Goal: Communication & Community: Answer question/provide support

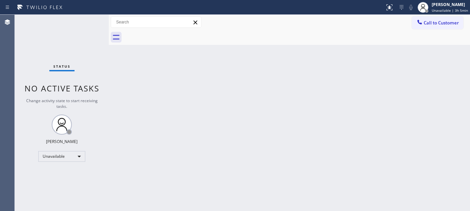
drag, startPoint x: 427, startPoint y: 17, endPoint x: 410, endPoint y: 29, distance: 21.2
click at [427, 17] on button "Call to Customer" at bounding box center [437, 22] width 51 height 13
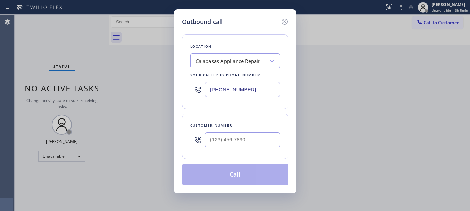
drag, startPoint x: 267, startPoint y: 82, endPoint x: 141, endPoint y: 82, distance: 125.8
click at [141, 82] on div "Outbound call Location Calabasas Appliance Repair Your caller id phone number (…" at bounding box center [235, 105] width 470 height 211
paste input "714) 463-1799"
type input "[PHONE_NUMBER]"
drag, startPoint x: 252, startPoint y: 133, endPoint x: 215, endPoint y: 148, distance: 39.7
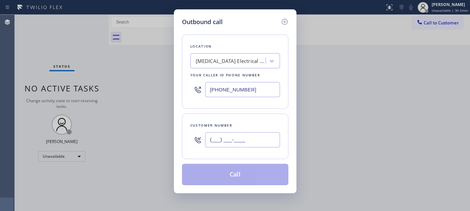
click at [160, 135] on div "Outbound call Location High Voltage Electrical Brea Your caller id phone number…" at bounding box center [235, 105] width 470 height 211
paste input "714) 920-0529"
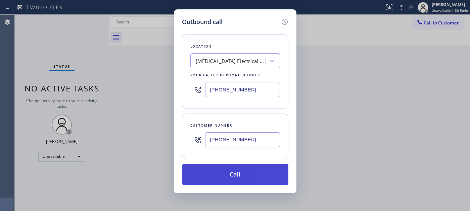
type input "[PHONE_NUMBER]"
click at [240, 171] on button "Call" at bounding box center [235, 174] width 106 height 21
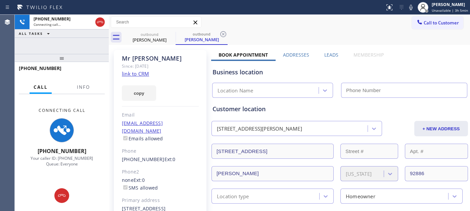
click at [268, 34] on div "outbound Mr David outbound Mr David" at bounding box center [296, 37] width 346 height 15
click at [98, 23] on icon at bounding box center [100, 22] width 8 height 8
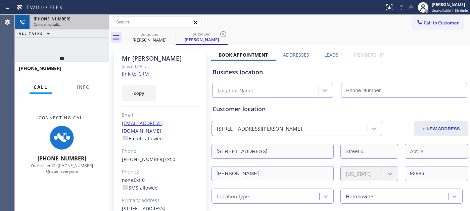
type input "[PHONE_NUMBER]"
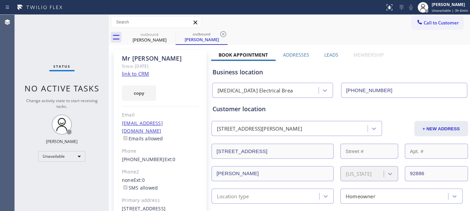
click at [420, 19] on button "Call to Customer" at bounding box center [437, 22] width 51 height 13
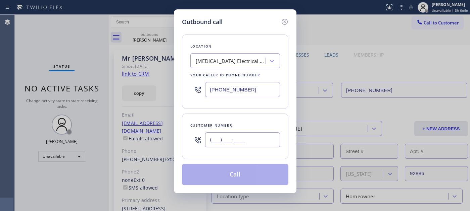
paste input "714) 920-0529"
click at [225, 145] on input "[PHONE_NUMBER]" at bounding box center [242, 139] width 75 height 15
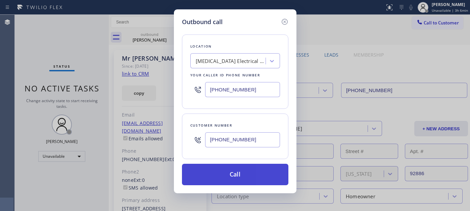
type input "[PHONE_NUMBER]"
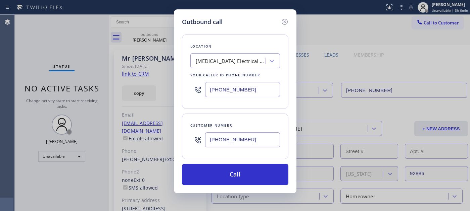
drag, startPoint x: 247, startPoint y: 181, endPoint x: 270, endPoint y: 161, distance: 30.4
click at [247, 180] on button "Call" at bounding box center [235, 174] width 106 height 21
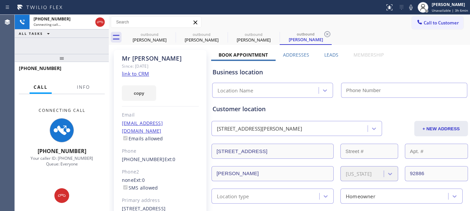
type input "[PHONE_NUMBER]"
click at [161, 73] on div "Mr David Since: 20 may 2020 link to CRM copy Email no@gmail.com Emails allowed …" at bounding box center [160, 153] width 93 height 207
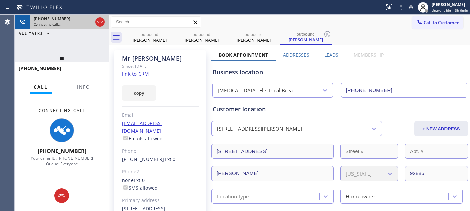
drag, startPoint x: 90, startPoint y: 55, endPoint x: 100, endPoint y: 27, distance: 30.0
click at [87, 46] on div "+17149200529 Connecting call… ALL TASKS ALL TASKS ACTIVE TASKS TASKS IN WRAP UP…" at bounding box center [62, 113] width 94 height 197
drag, startPoint x: 89, startPoint y: 58, endPoint x: 89, endPoint y: 28, distance: 30.9
click at [89, 46] on div "+17149200529 Connecting call… ALL TASKS ALL TASKS ACTIVE TASKS TASKS IN WRAP UP…" at bounding box center [62, 113] width 94 height 197
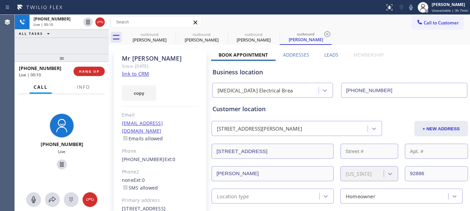
click at [158, 71] on div "Mr David Since: 20 may 2020 link to CRM copy Email no@gmail.com Emails allowed …" at bounding box center [160, 153] width 93 height 207
drag, startPoint x: 108, startPoint y: 59, endPoint x: 116, endPoint y: 47, distance: 13.8
click at [109, 51] on div at bounding box center [109, 113] width 0 height 197
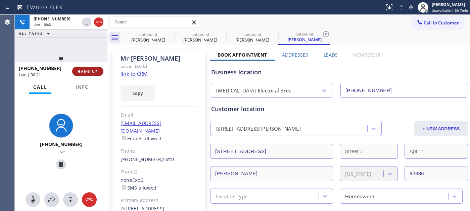
click at [96, 69] on span "HANG UP" at bounding box center [87, 71] width 20 height 5
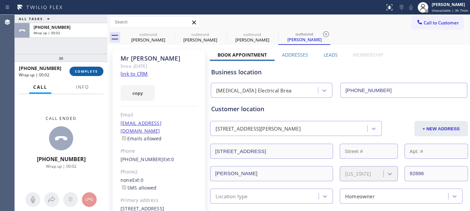
click at [81, 72] on span "COMPLETE" at bounding box center [86, 71] width 23 height 5
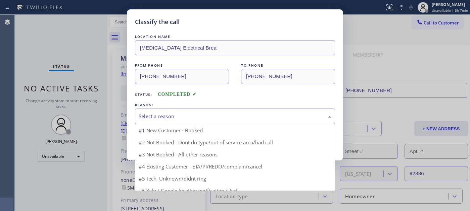
click at [166, 113] on div "Select a reason" at bounding box center [235, 117] width 193 height 8
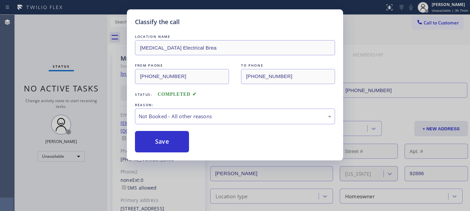
click at [164, 144] on button "Save" at bounding box center [162, 141] width 54 height 21
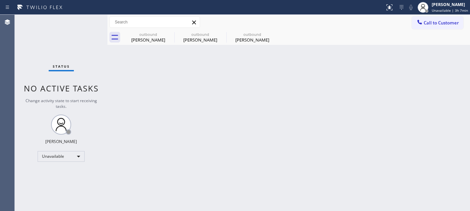
click at [428, 24] on span "Call to Customer" at bounding box center [440, 23] width 35 height 6
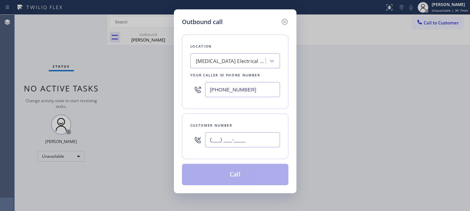
click at [222, 145] on input "(___) ___-____" at bounding box center [242, 139] width 75 height 15
paste input "714) 920-0529"
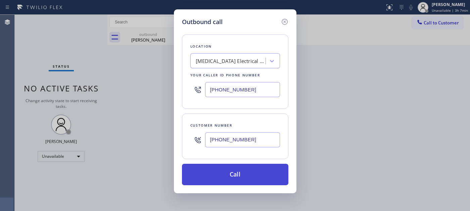
type input "[PHONE_NUMBER]"
click at [236, 174] on button "Call" at bounding box center [235, 174] width 106 height 21
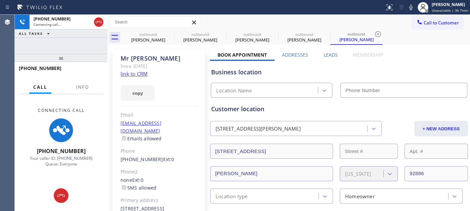
type input "[PHONE_NUMBER]"
click at [159, 71] on div "Mr David Since: 20 may 2020 link to CRM copy Email no@gmail.com Emails allowed …" at bounding box center [158, 153] width 93 height 207
drag, startPoint x: 65, startPoint y: 51, endPoint x: 172, endPoint y: 9, distance: 115.8
click at [64, 42] on div "+17149200529 Connecting call… ALL TASKS ALL TASKS ACTIVE TASKS TASKS IN WRAP UP…" at bounding box center [61, 113] width 93 height 197
drag, startPoint x: 96, startPoint y: 55, endPoint x: 99, endPoint y: 48, distance: 7.5
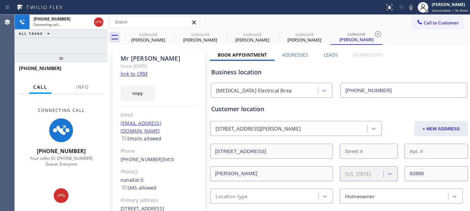
click at [96, 46] on div "+17149200529 Connecting call… ALL TASKS ALL TASKS ACTIVE TASKS TASKS IN WRAP UP…" at bounding box center [61, 113] width 93 height 197
click at [159, 56] on div "Mr David" at bounding box center [158, 59] width 77 height 8
click at [96, 22] on icon at bounding box center [99, 22] width 8 height 8
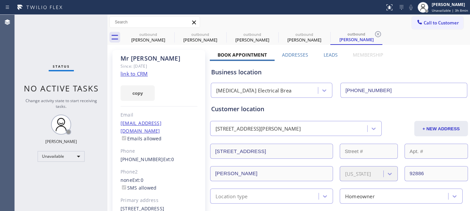
click at [160, 54] on div "Mr David Since: 20 may 2020 link to CRM copy Email no@gmail.com Emails allowed …" at bounding box center [158, 153] width 93 height 207
click at [421, 11] on div at bounding box center [420, 7] width 11 height 11
click at [375, 26] on div "Call to Customer Outbound call Location High Voltage Electrical Brea Your calle…" at bounding box center [288, 22] width 362 height 12
click at [445, 20] on span "Call to Customer" at bounding box center [440, 23] width 35 height 6
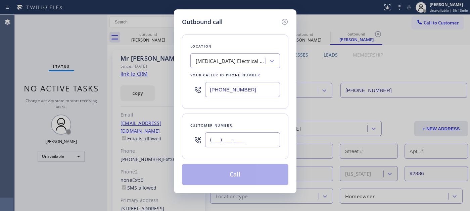
drag, startPoint x: 215, startPoint y: 138, endPoint x: 333, endPoint y: 34, distance: 157.6
click at [215, 138] on input "(___) ___-____" at bounding box center [242, 139] width 75 height 15
paste input "202) 838-5686"
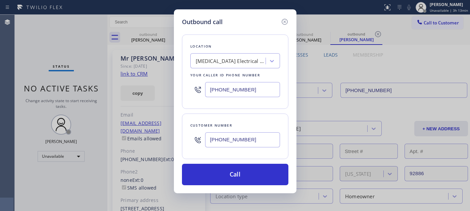
type input "[PHONE_NUMBER]"
drag, startPoint x: 249, startPoint y: 92, endPoint x: 169, endPoint y: 84, distance: 79.6
click at [150, 90] on div "Outbound call Location High Voltage Electrical Brea Your caller id phone number…" at bounding box center [235, 105] width 470 height 211
paste input "202) 838-5686"
type input "[PHONE_NUMBER]"
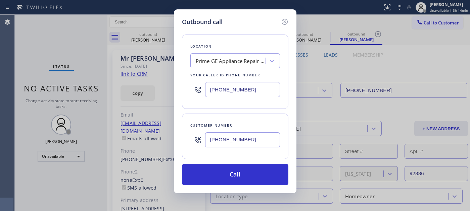
drag, startPoint x: 255, startPoint y: 136, endPoint x: 156, endPoint y: 139, distance: 99.3
click at [156, 141] on div "Outbound call Location Prime GE Appliance Repair Palisades Your caller id phone…" at bounding box center [235, 105] width 470 height 211
paste input "571) 481-0508"
type input "[PHONE_NUMBER]"
click at [169, 86] on div "Outbound call Location Prime GE Appliance Repair Palisades Your caller id phone…" at bounding box center [235, 105] width 470 height 211
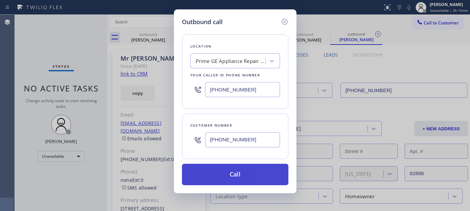
click at [222, 179] on button "Call" at bounding box center [235, 174] width 106 height 21
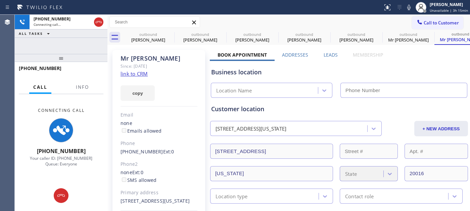
type input "[PHONE_NUMBER]"
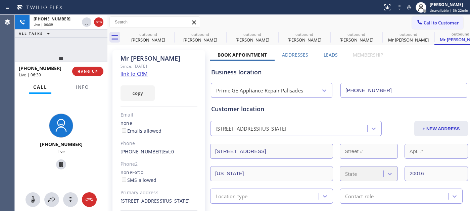
click at [333, 111] on div "Customer location" at bounding box center [339, 109] width 256 height 9
click at [113, 58] on div "Mr [PERSON_NAME] Since: [DATE] link to CRM copy Email none Emails allowed Phone…" at bounding box center [158, 146] width 93 height 192
click at [162, 53] on div "Mr [PERSON_NAME] Since: [DATE] link to CRM copy Email none Emails allowed Phone…" at bounding box center [158, 146] width 93 height 192
drag, startPoint x: 51, startPoint y: 56, endPoint x: 78, endPoint y: 26, distance: 40.4
click at [52, 47] on div "+15714810508 Live | 09:59 ALL TASKS ALL TASKS ACTIVE TASKS TASKS IN WRAP UP +15…" at bounding box center [61, 113] width 93 height 197
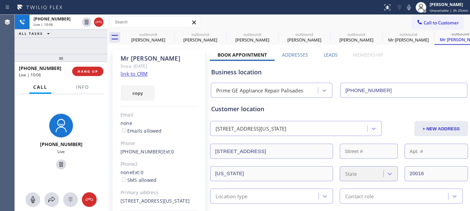
drag, startPoint x: 92, startPoint y: 56, endPoint x: 98, endPoint y: 35, distance: 22.6
click at [92, 51] on div "+15714810508 Live | 10:06 ALL TASKS ALL TASKS ACTIVE TASKS TASKS IN WRAP UP +15…" at bounding box center [61, 113] width 93 height 197
drag, startPoint x: 99, startPoint y: 54, endPoint x: 108, endPoint y: 44, distance: 14.5
click at [101, 49] on div "+15714810508 Live | 10:08 ALL TASKS ALL TASKS ACTIVE TASKS TASKS IN WRAP UP +15…" at bounding box center [61, 113] width 93 height 197
click at [163, 73] on div "Mr [PERSON_NAME] Since: [DATE] link to CRM copy Email none Emails allowed Phone…" at bounding box center [158, 146] width 93 height 192
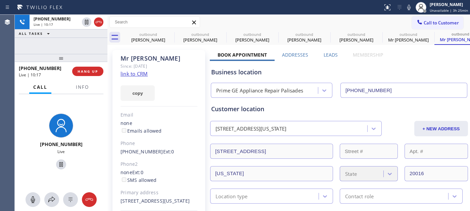
drag, startPoint x: 60, startPoint y: 62, endPoint x: 78, endPoint y: 30, distance: 37.1
click at [59, 52] on div "+15714810508 Live | 10:17 ALL TASKS ALL TASKS ACTIVE TASKS TASKS IN WRAP UP +15…" at bounding box center [61, 113] width 93 height 197
drag, startPoint x: 81, startPoint y: 54, endPoint x: 189, endPoint y: 0, distance: 120.9
click at [81, 54] on div at bounding box center [61, 58] width 93 height 8
drag, startPoint x: 87, startPoint y: 59, endPoint x: 93, endPoint y: 37, distance: 22.7
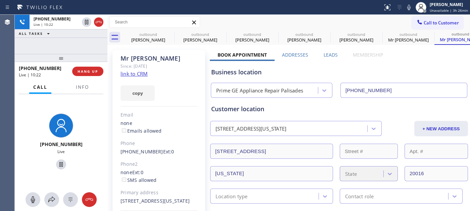
click at [87, 51] on div "+15714810508 Live | 10:22 ALL TASKS ALL TASKS ACTIVE TASKS TASKS IN WRAP UP +15…" at bounding box center [61, 113] width 93 height 197
drag, startPoint x: 331, startPoint y: 2, endPoint x: 288, endPoint y: 7, distance: 44.0
click at [331, 2] on div at bounding box center [191, 7] width 377 height 11
click at [341, 16] on div "Call to Customer Outbound call Location Prime GE Appliance Repair [GEOGRAPHIC_D…" at bounding box center [288, 22] width 362 height 12
click at [223, 2] on div at bounding box center [191, 7] width 377 height 11
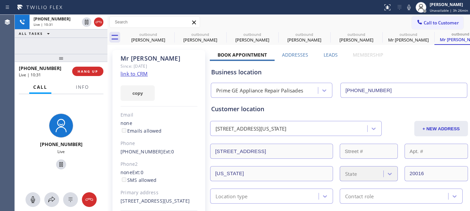
drag, startPoint x: 333, startPoint y: 11, endPoint x: 317, endPoint y: 1, distance: 19.0
click at [333, 11] on div at bounding box center [191, 7] width 377 height 11
drag, startPoint x: 287, startPoint y: 12, endPoint x: 278, endPoint y: 13, distance: 9.1
click at [287, 12] on div at bounding box center [191, 7] width 377 height 11
drag, startPoint x: 266, startPoint y: 9, endPoint x: 257, endPoint y: 4, distance: 10.7
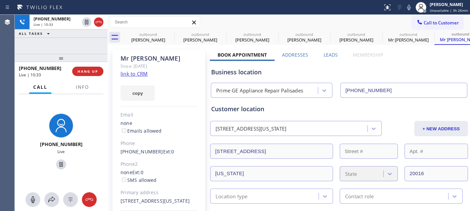
click at [266, 9] on div at bounding box center [191, 7] width 377 height 11
click at [269, 1] on div "Status report No issues detected If you experience an issue, please download th…" at bounding box center [235, 7] width 470 height 15
drag, startPoint x: 273, startPoint y: 11, endPoint x: 231, endPoint y: 0, distance: 43.7
click at [273, 11] on div at bounding box center [191, 7] width 377 height 11
click at [239, 9] on div at bounding box center [191, 7] width 377 height 11
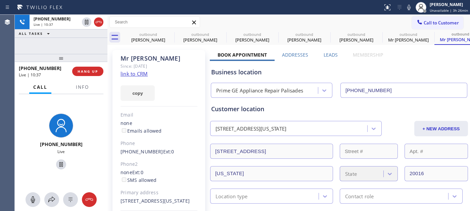
drag, startPoint x: 263, startPoint y: 6, endPoint x: 253, endPoint y: 0, distance: 11.9
click at [263, 6] on div at bounding box center [191, 7] width 377 height 11
click at [260, 7] on div at bounding box center [191, 7] width 377 height 11
click at [85, 72] on span "HANG UP" at bounding box center [87, 71] width 20 height 5
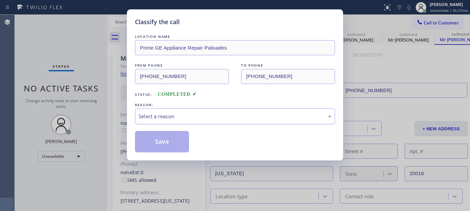
click at [216, 115] on div "Select a reason" at bounding box center [235, 117] width 193 height 8
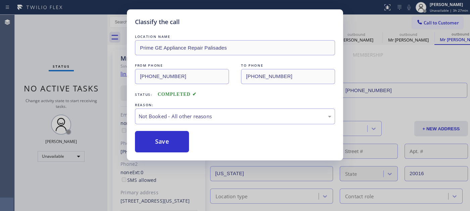
drag, startPoint x: 148, startPoint y: 144, endPoint x: 170, endPoint y: 125, distance: 29.0
click at [148, 144] on button "Save" at bounding box center [162, 141] width 54 height 21
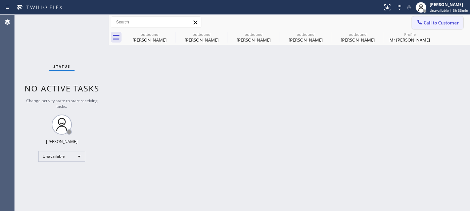
click at [440, 20] on span "Call to Customer" at bounding box center [440, 23] width 35 height 6
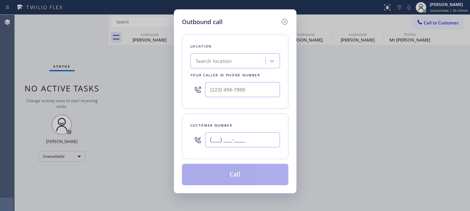
drag, startPoint x: 269, startPoint y: 138, endPoint x: 150, endPoint y: 138, distance: 119.1
click at [152, 138] on div "Outbound call Location Search location Your caller id phone number Customer num…" at bounding box center [235, 105] width 470 height 211
paste input "571) 481-0508"
type input "[PHONE_NUMBER]"
drag, startPoint x: 176, startPoint y: 97, endPoint x: 178, endPoint y: 102, distance: 5.7
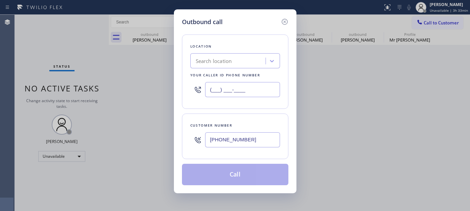
click at [155, 97] on div "Outbound call Location Search location Your caller id phone number (___) ___-__…" at bounding box center [235, 105] width 470 height 211
paste input "202) 838-5686"
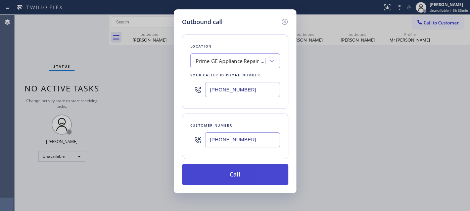
type input "[PHONE_NUMBER]"
click at [259, 173] on button "Call" at bounding box center [235, 174] width 106 height 21
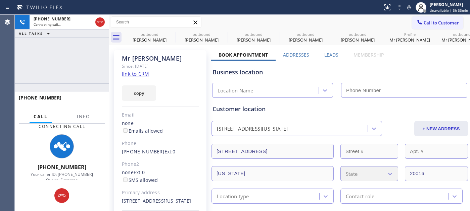
type input "[PHONE_NUMBER]"
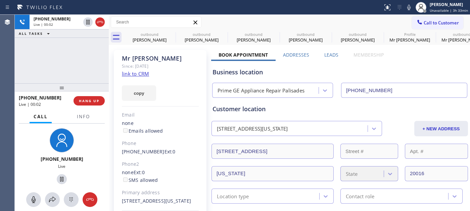
click at [84, 84] on div at bounding box center [62, 88] width 94 height 8
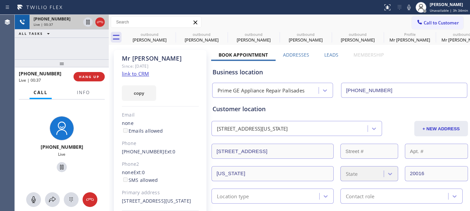
drag, startPoint x: 76, startPoint y: 61, endPoint x: 71, endPoint y: 18, distance: 43.2
click at [69, 29] on div "[PHONE_NUMBER] Live | 00:37 ALL TASKS ALL TASKS ACTIVE TASKS TASKS IN WRAP UP […" at bounding box center [62, 113] width 94 height 197
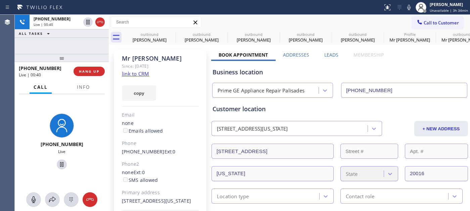
drag, startPoint x: 163, startPoint y: 76, endPoint x: 229, endPoint y: 78, distance: 66.1
click at [163, 76] on div "Mr [PERSON_NAME] Since: [DATE] link to CRM copy Email none Emails allowed Phone…" at bounding box center [160, 146] width 93 height 192
drag, startPoint x: 162, startPoint y: 67, endPoint x: 168, endPoint y: 67, distance: 6.0
click at [165, 67] on div "Since: [DATE]" at bounding box center [160, 66] width 77 height 8
drag, startPoint x: 162, startPoint y: 65, endPoint x: 119, endPoint y: 65, distance: 43.3
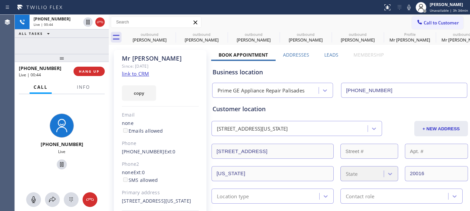
click at [119, 65] on div "Mr [PERSON_NAME] Since: [DATE] link to CRM copy Email none Emails allowed Phone…" at bounding box center [160, 146] width 93 height 192
click at [174, 64] on div "Since: [DATE]" at bounding box center [160, 66] width 77 height 8
drag, startPoint x: 137, startPoint y: 67, endPoint x: 125, endPoint y: 66, distance: 11.8
click at [125, 66] on div "Since: [DATE]" at bounding box center [160, 66] width 77 height 8
click at [187, 61] on div "Mr [PERSON_NAME]" at bounding box center [160, 59] width 77 height 8
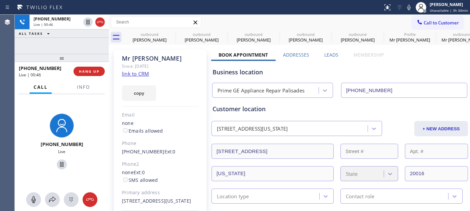
drag, startPoint x: 155, startPoint y: 66, endPoint x: 133, endPoint y: 63, distance: 21.7
click at [133, 63] on div "Since: [DATE]" at bounding box center [160, 66] width 77 height 8
click at [200, 59] on div "Mr [PERSON_NAME] Since: [DATE] link to CRM copy Email none Emails allowed Phone…" at bounding box center [160, 146] width 93 height 192
drag, startPoint x: 72, startPoint y: 60, endPoint x: 71, endPoint y: 52, distance: 8.1
click at [71, 55] on div at bounding box center [62, 58] width 94 height 8
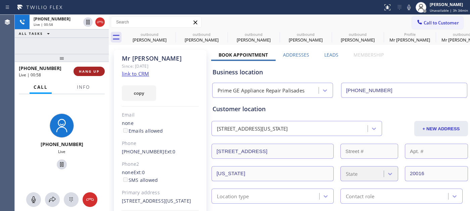
click at [89, 72] on span "HANG UP" at bounding box center [89, 71] width 20 height 5
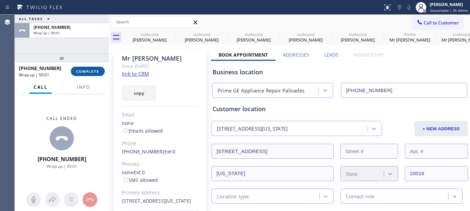
click at [89, 72] on span "COMPLETE" at bounding box center [87, 71] width 23 height 5
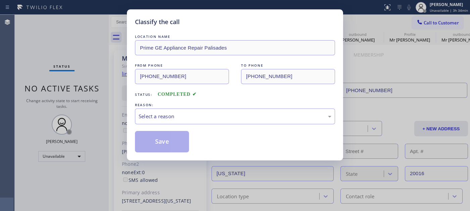
click at [187, 109] on div "Select a reason" at bounding box center [235, 117] width 200 height 16
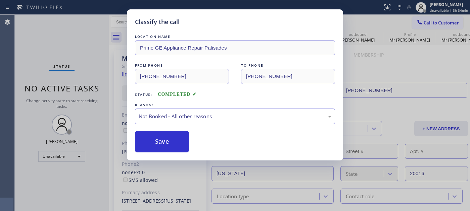
drag, startPoint x: 166, startPoint y: 142, endPoint x: 246, endPoint y: 54, distance: 118.5
click at [167, 142] on button "Save" at bounding box center [162, 141] width 54 height 21
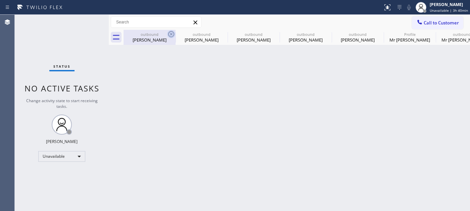
click at [170, 32] on icon at bounding box center [171, 34] width 8 height 8
type input "[PHONE_NUMBER]"
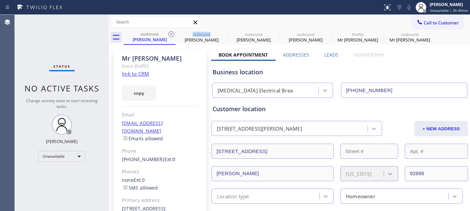
click at [170, 32] on icon at bounding box center [171, 34] width 8 height 8
type input "[PHONE_NUMBER]"
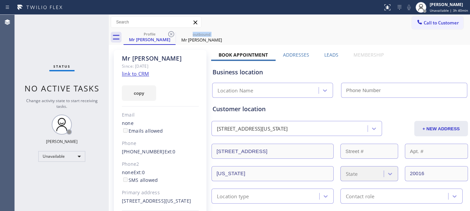
click at [170, 32] on icon at bounding box center [171, 34] width 8 height 8
click at [283, 26] on div "Call to Customer Outbound call Location Prime GE Appliance Repair [GEOGRAPHIC_D…" at bounding box center [289, 22] width 361 height 12
click at [170, 35] on icon at bounding box center [171, 34] width 8 height 8
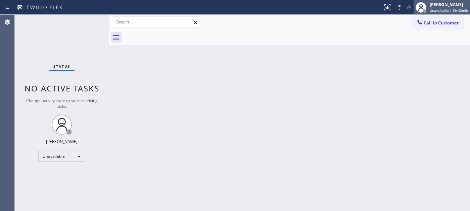
click at [433, 7] on div "[PERSON_NAME]" at bounding box center [448, 5] width 38 height 6
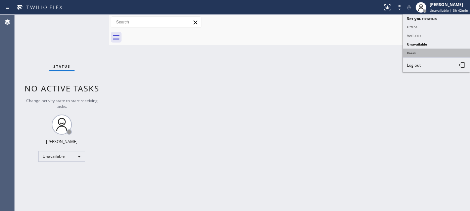
click at [409, 53] on button "Break" at bounding box center [435, 53] width 67 height 9
